Goal: Task Accomplishment & Management: Use online tool/utility

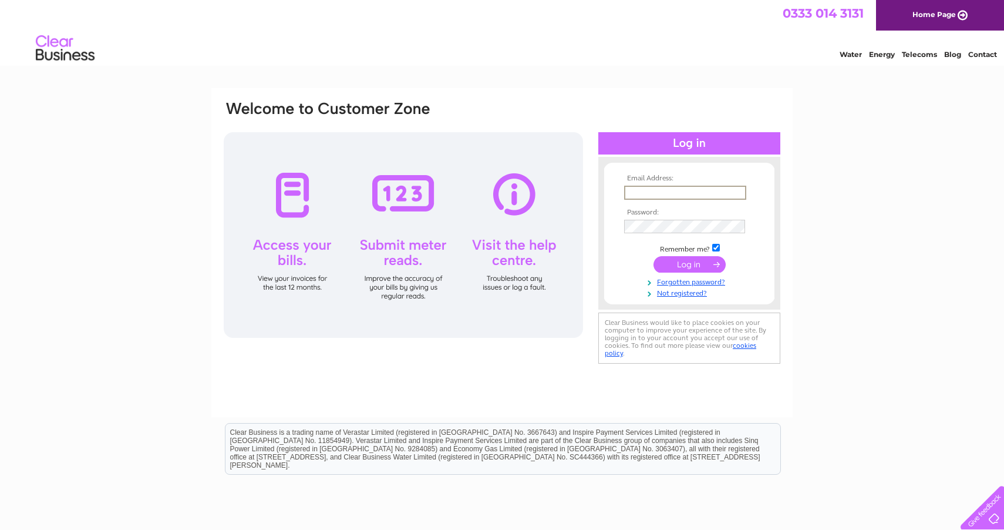
type input "accounts@pipeserv.co.uk"
click at [690, 259] on input "submit" at bounding box center [690, 263] width 72 height 16
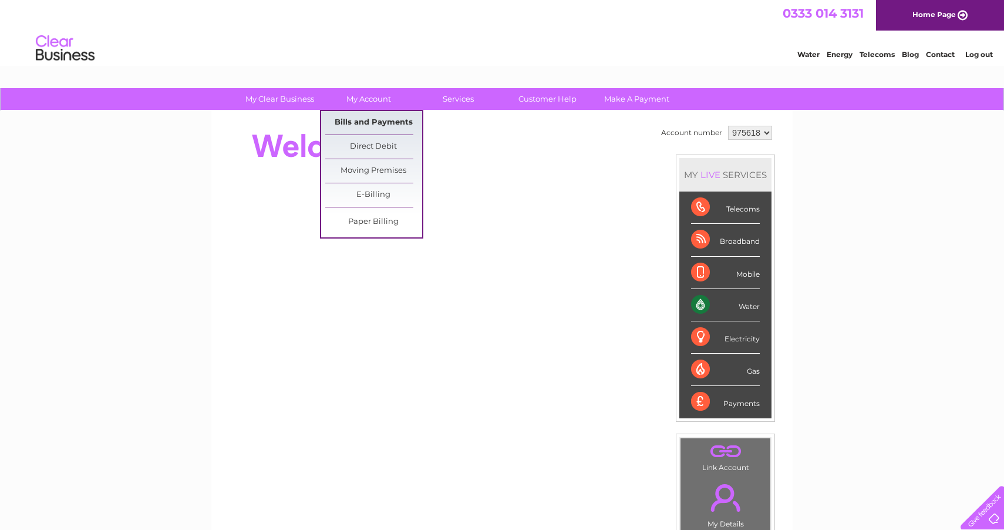
click at [372, 122] on link "Bills and Payments" at bounding box center [373, 122] width 97 height 23
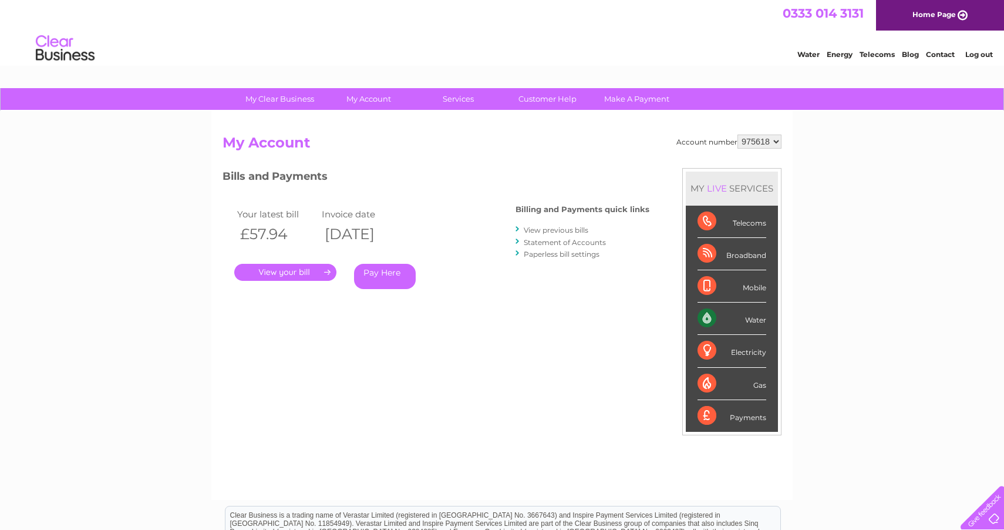
click at [280, 269] on link "." at bounding box center [285, 272] width 102 height 17
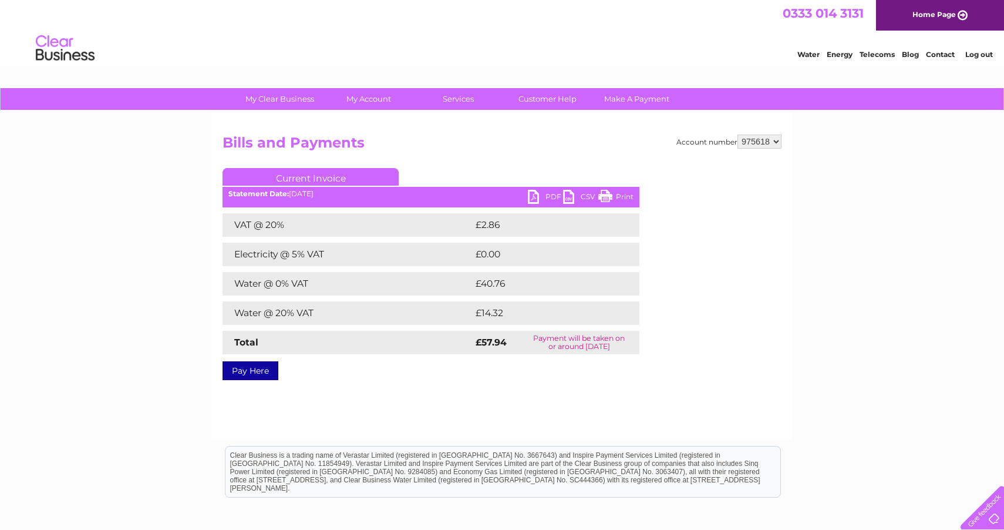
click at [537, 196] on link "PDF" at bounding box center [545, 198] width 35 height 17
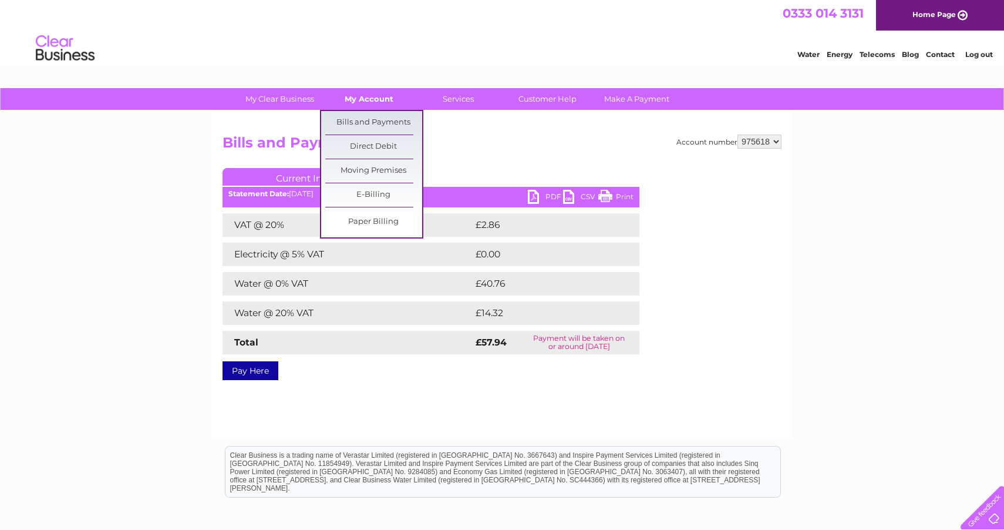
click at [367, 101] on link "My Account" at bounding box center [369, 99] width 97 height 22
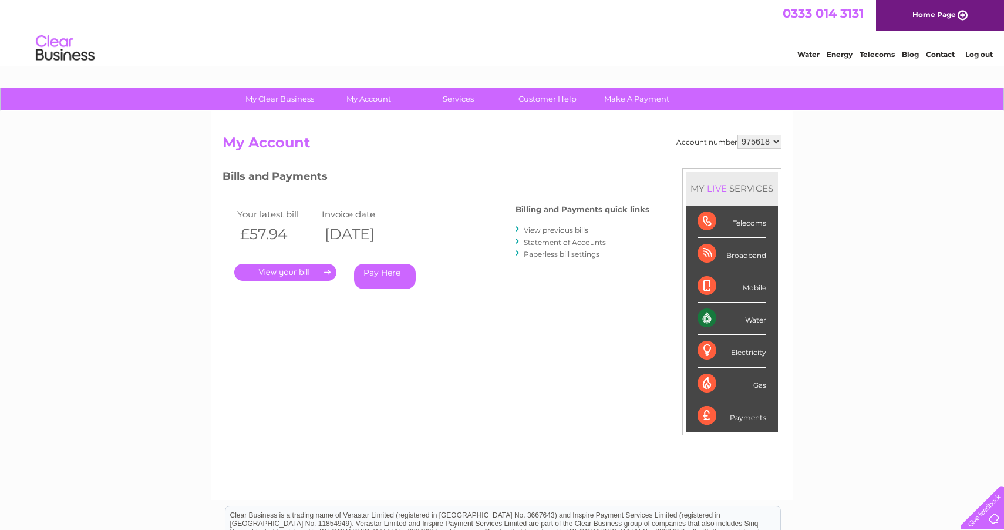
click at [925, 14] on link "Home Page" at bounding box center [940, 15] width 128 height 31
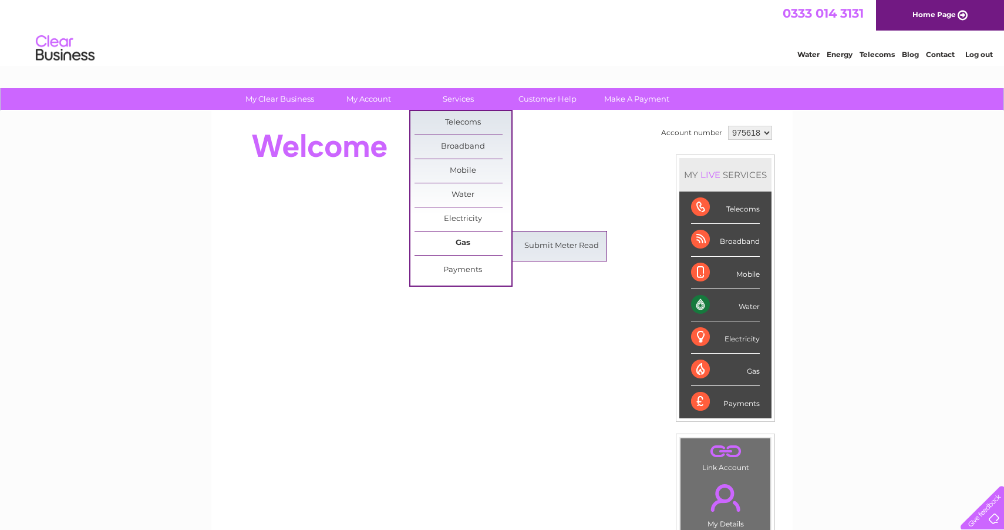
click at [462, 246] on link "Gas" at bounding box center [463, 242] width 97 height 23
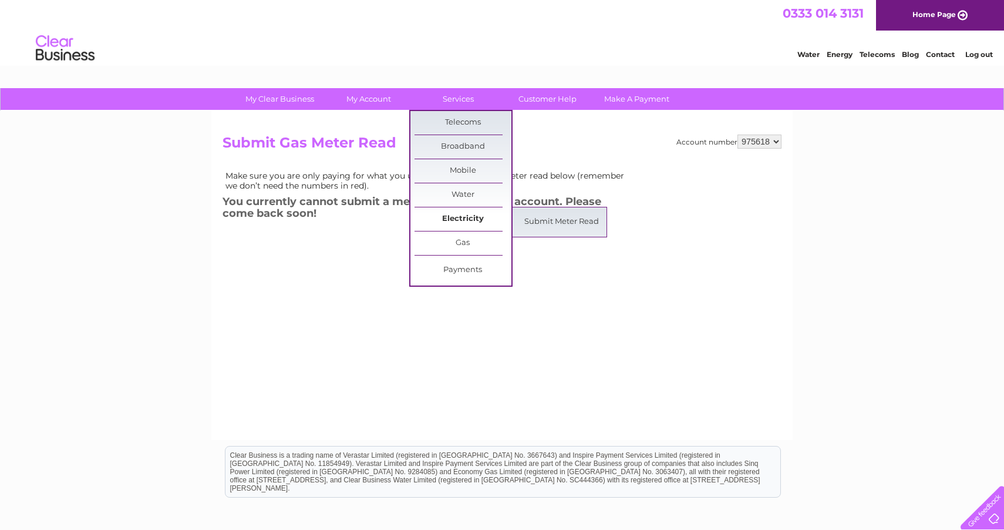
click at [458, 211] on link "Electricity" at bounding box center [463, 218] width 97 height 23
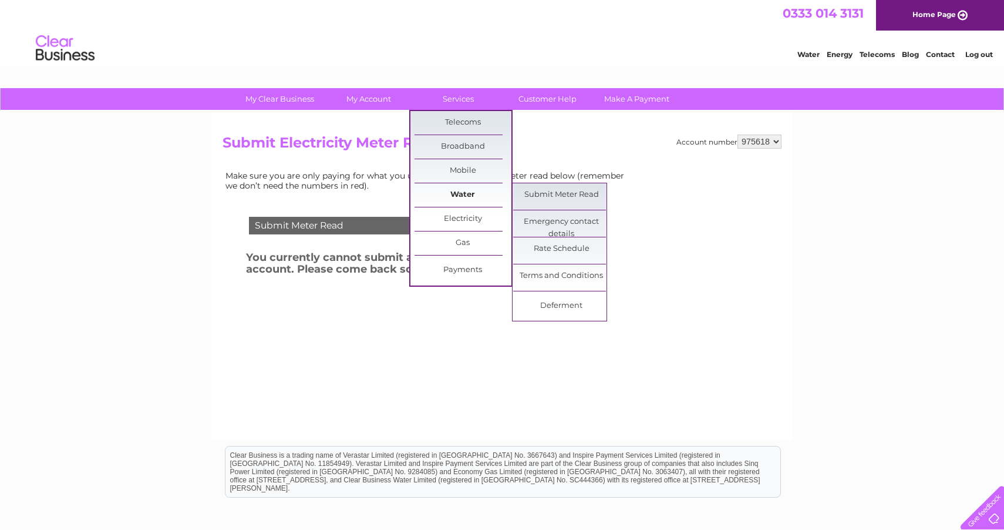
click at [455, 194] on link "Water" at bounding box center [463, 194] width 97 height 23
